Goal: Information Seeking & Learning: Learn about a topic

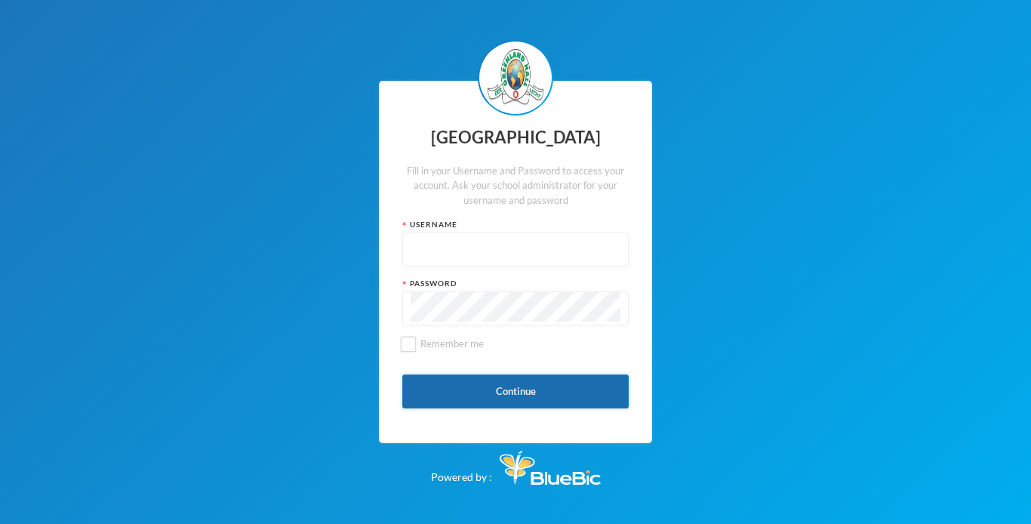
type input "glh25c65"
click at [499, 386] on button "Continue" at bounding box center [515, 391] width 226 height 34
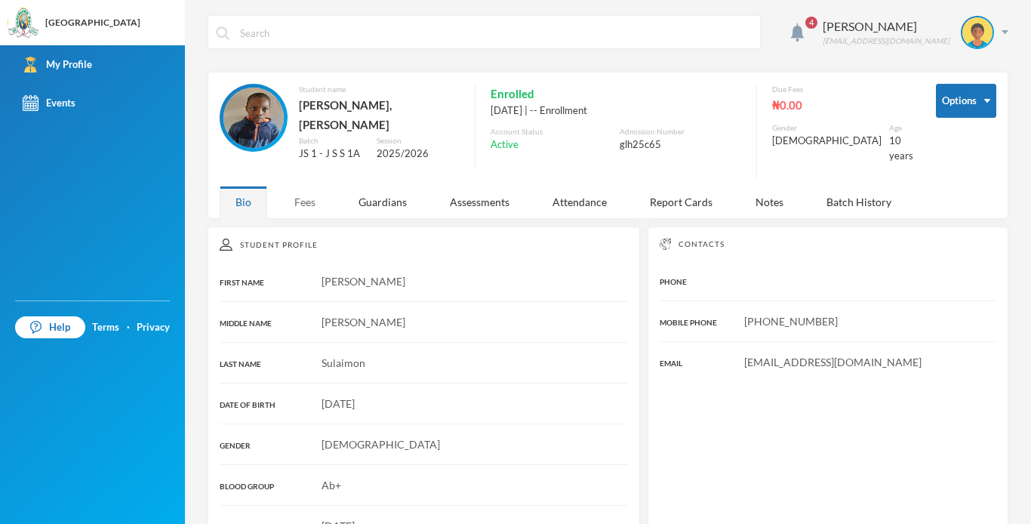
click at [295, 200] on div "Fees" at bounding box center [304, 202] width 53 height 32
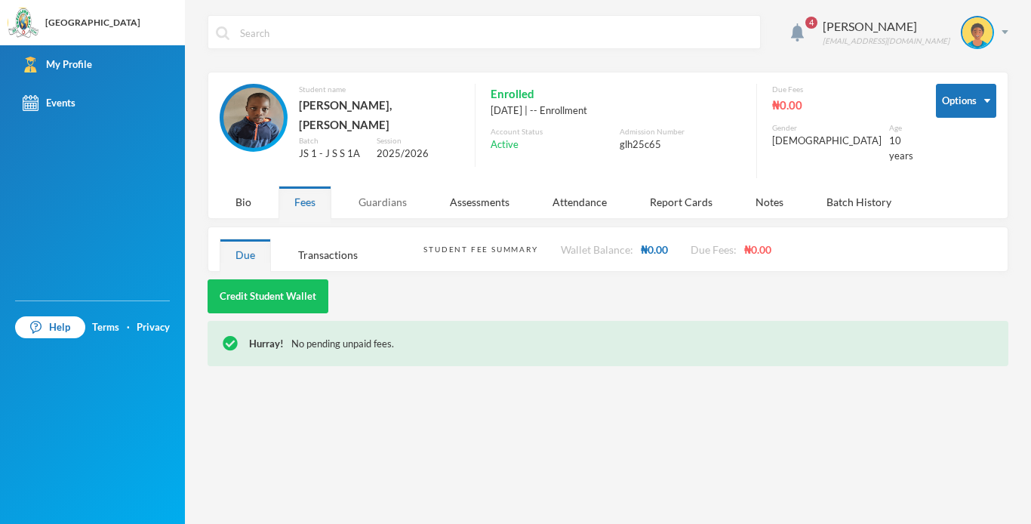
click at [390, 201] on div "Guardians" at bounding box center [383, 202] width 80 height 32
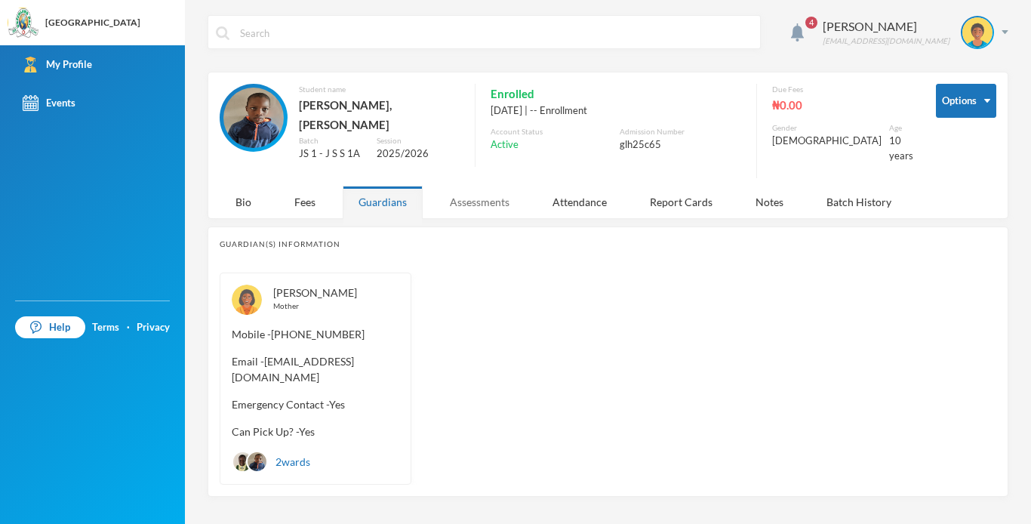
click at [484, 205] on div "Assessments" at bounding box center [479, 202] width 91 height 32
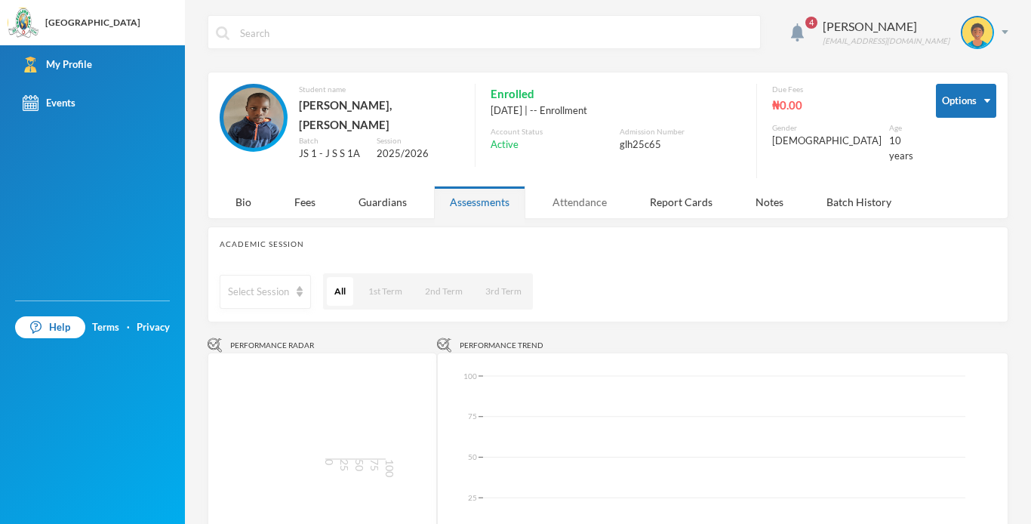
click at [560, 192] on div "Attendance" at bounding box center [579, 202] width 86 height 32
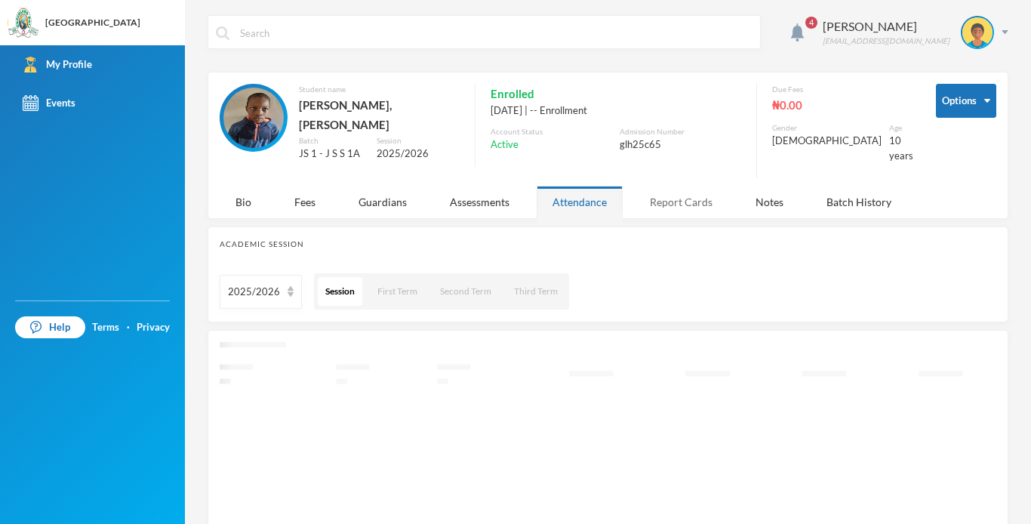
click at [680, 201] on div "Report Cards" at bounding box center [681, 202] width 94 height 32
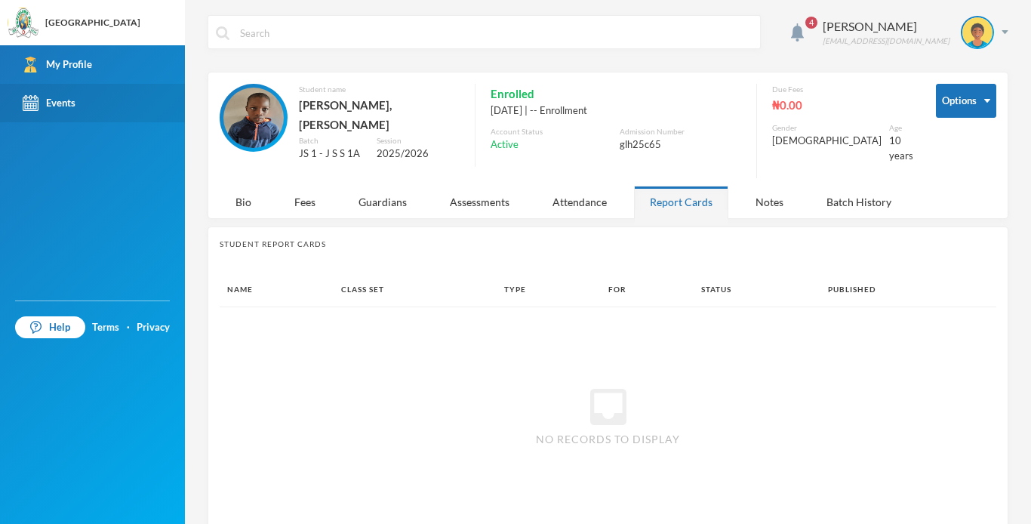
click at [45, 114] on link "Events" at bounding box center [92, 103] width 185 height 38
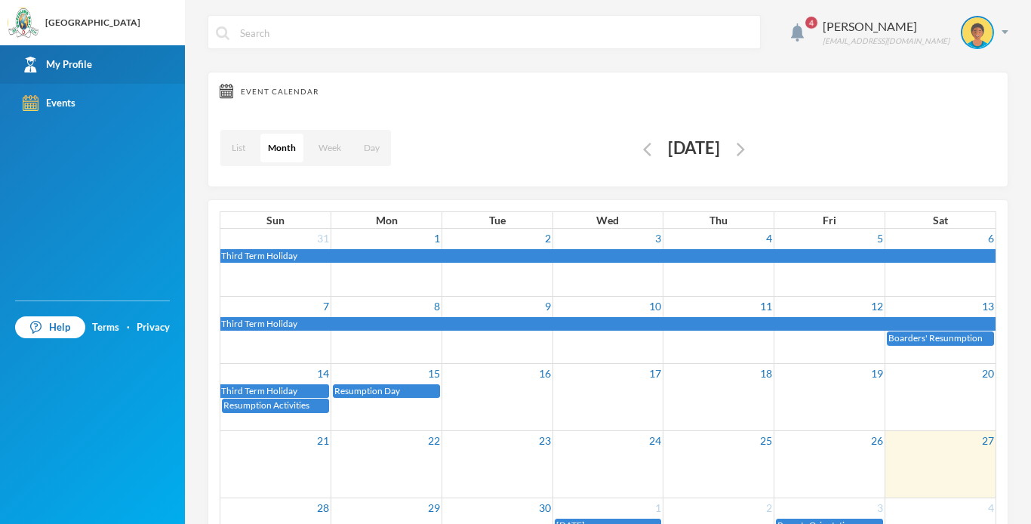
click at [110, 72] on link "My Profile" at bounding box center [92, 64] width 185 height 38
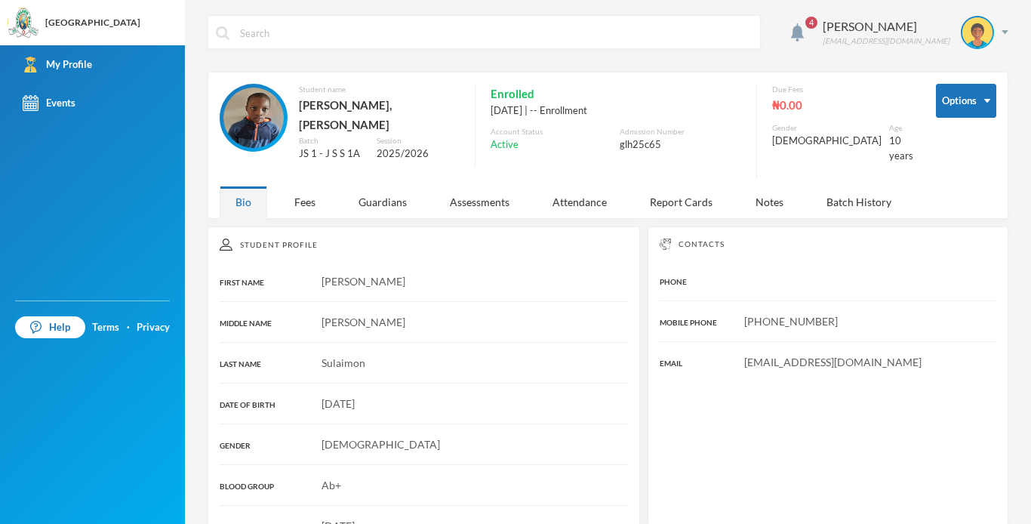
click at [221, 29] on img at bounding box center [223, 33] width 14 height 14
click at [242, 29] on input "text" at bounding box center [495, 33] width 514 height 34
type input "a"
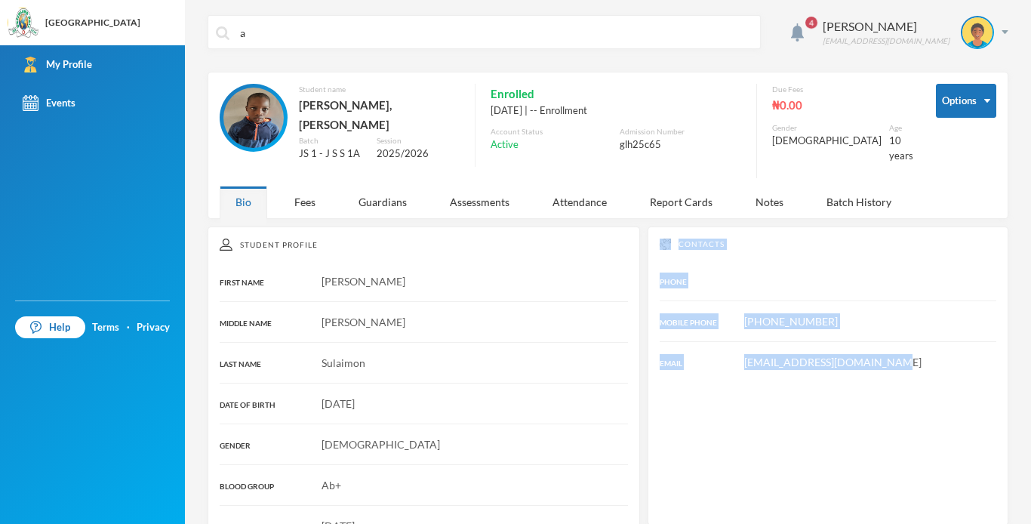
drag, startPoint x: 1018, startPoint y: 235, endPoint x: 1024, endPoint y: 421, distance: 186.5
click at [1024, 421] on div "a 4 [PERSON_NAME] [EMAIL_ADDRESS][DOMAIN_NAME] Options Student name [PERSON_NAM…" at bounding box center [608, 262] width 846 height 524
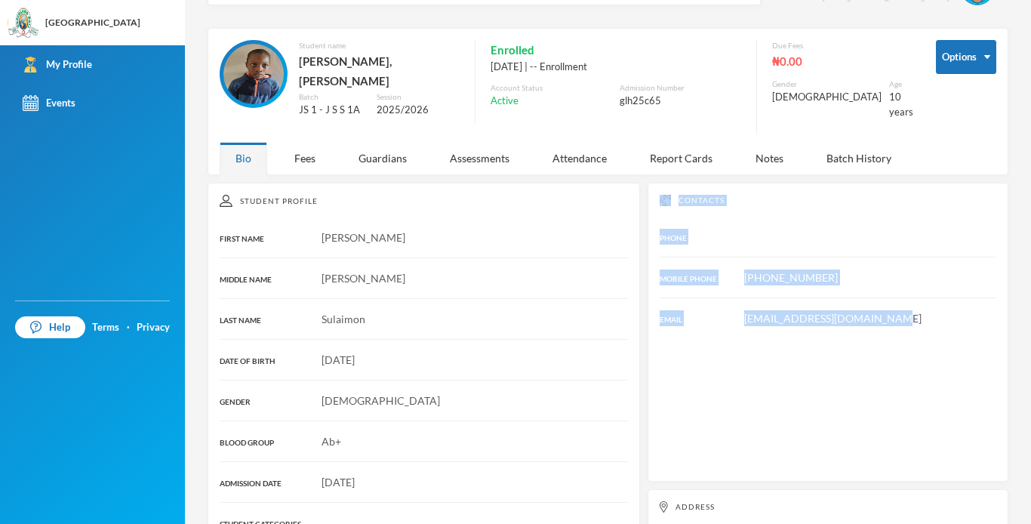
scroll to position [31, 0]
